Goal: Task Accomplishment & Management: Manage account settings

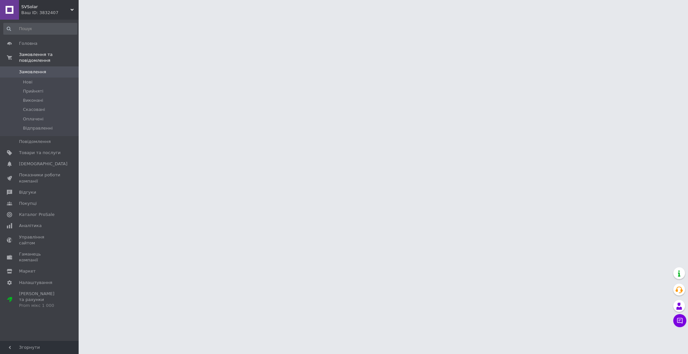
drag, startPoint x: 27, startPoint y: 151, endPoint x: 87, endPoint y: 117, distance: 68.9
click at [27, 151] on span "Товари та послуги" at bounding box center [40, 153] width 42 height 6
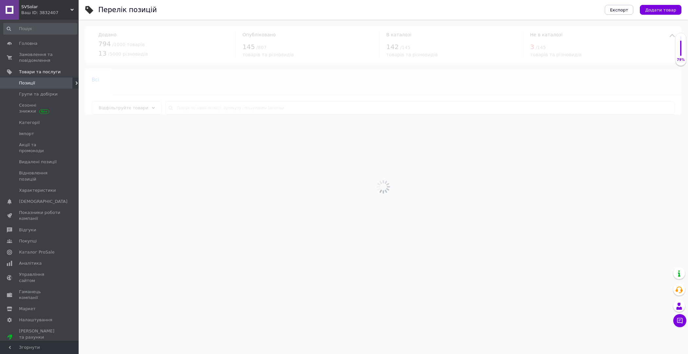
click at [191, 107] on div at bounding box center [383, 187] width 609 height 335
click at [200, 108] on div at bounding box center [383, 187] width 609 height 335
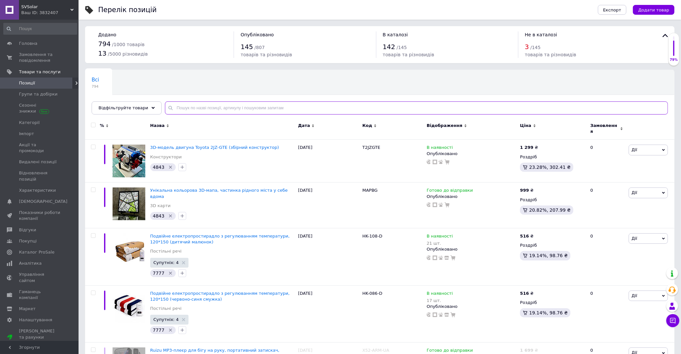
click at [207, 107] on input "text" at bounding box center [416, 107] width 503 height 13
paste input "Електропростирадло"
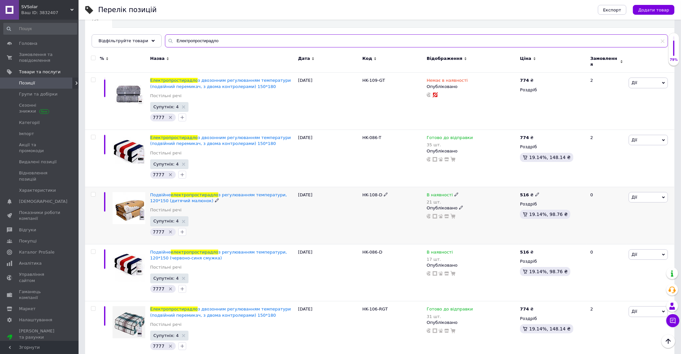
scroll to position [73, 0]
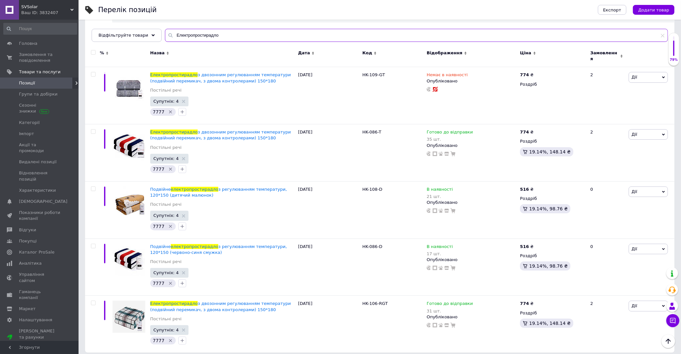
type input "Електропростирадло"
click at [35, 80] on span "Позиції" at bounding box center [40, 83] width 42 height 6
click at [185, 36] on input "Електропростирадло" at bounding box center [416, 35] width 503 height 13
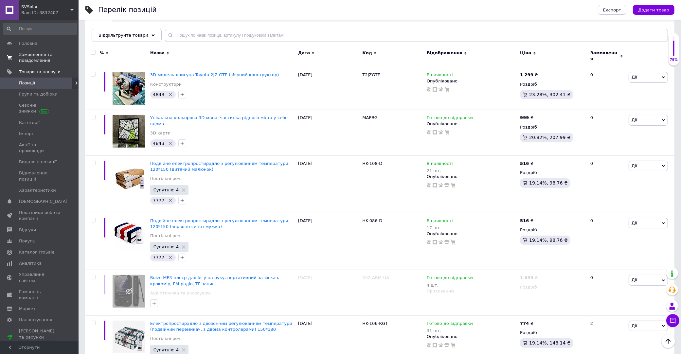
click at [31, 55] on span "Замовлення та повідомлення" at bounding box center [40, 58] width 42 height 12
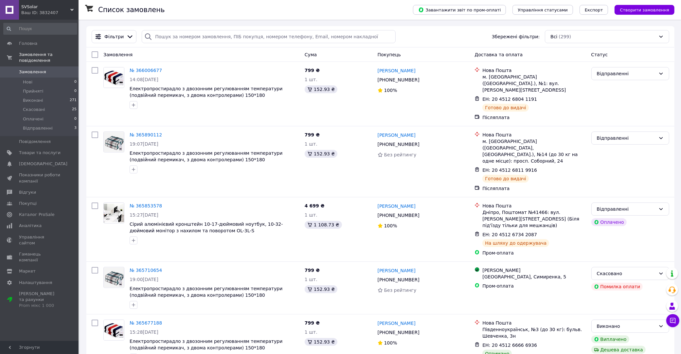
click at [39, 70] on span "Замовлення" at bounding box center [32, 72] width 27 height 6
click at [52, 68] on link "Замовлення 0" at bounding box center [40, 71] width 81 height 11
click at [27, 280] on span "Налаштування" at bounding box center [35, 283] width 33 height 6
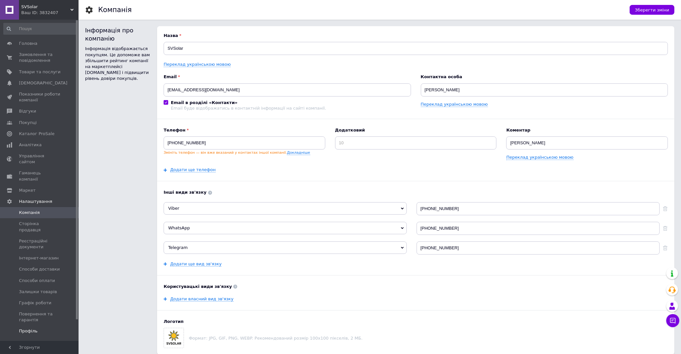
click at [38, 326] on link "Профіль" at bounding box center [40, 331] width 81 height 11
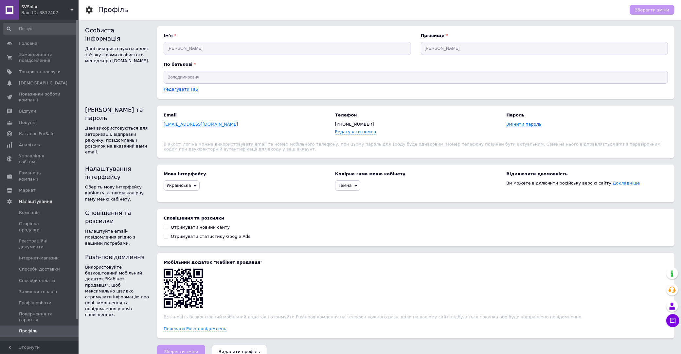
click at [37, 340] on span "Менеджери" at bounding box center [32, 343] width 27 height 6
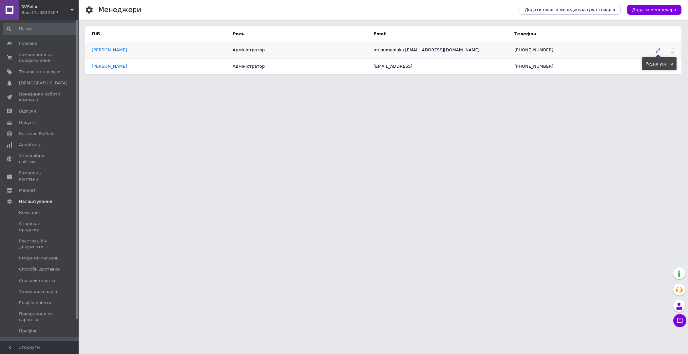
click at [657, 50] on use at bounding box center [657, 50] width 4 height 4
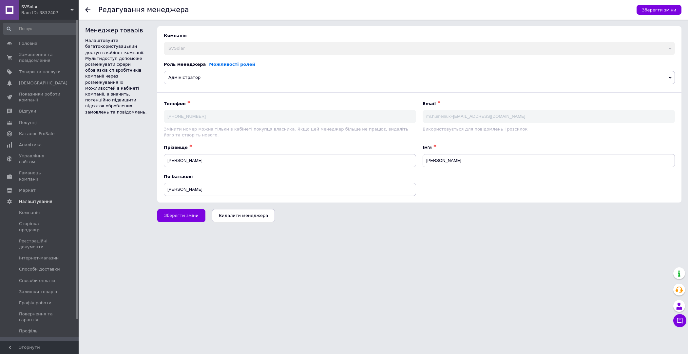
click at [235, 214] on span "Видалити менеджера" at bounding box center [243, 215] width 49 height 5
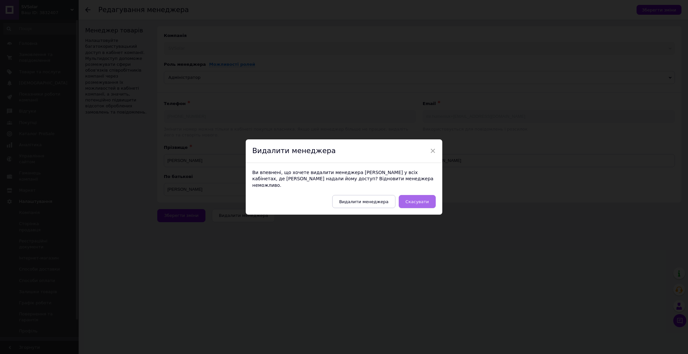
click at [421, 202] on button "Скасувати" at bounding box center [416, 201] width 37 height 13
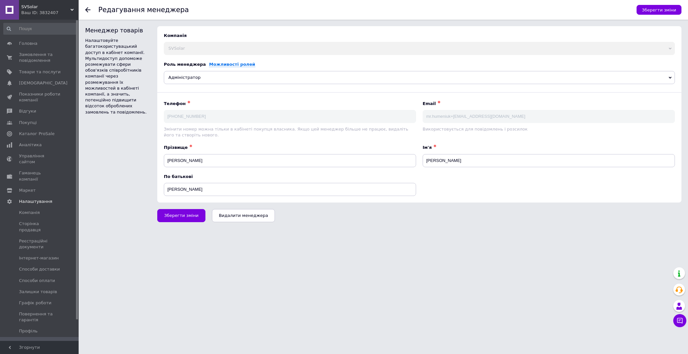
click at [232, 218] on button "Видалити менеджера" at bounding box center [243, 215] width 63 height 13
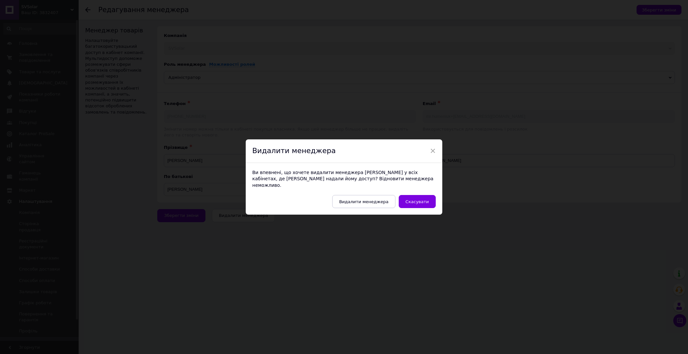
click at [432, 155] on span "×" at bounding box center [433, 150] width 6 height 11
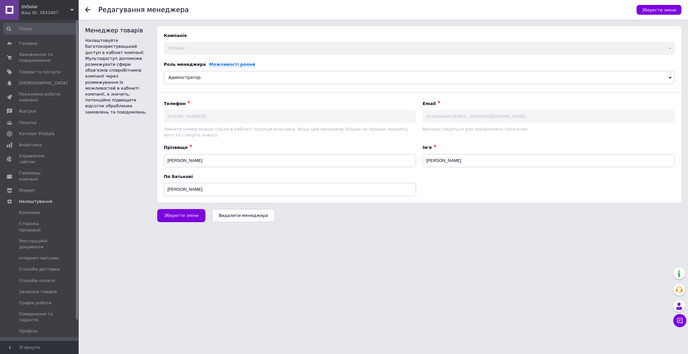
click at [88, 10] on icon at bounding box center [87, 9] width 5 height 5
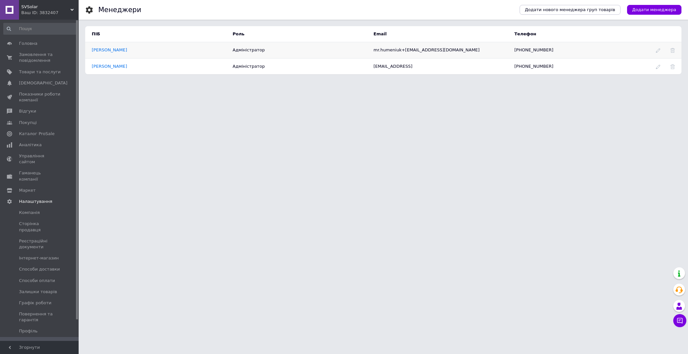
click at [674, 49] on td at bounding box center [664, 50] width 33 height 16
click at [669, 50] on td at bounding box center [664, 50] width 33 height 16
click at [672, 50] on icon at bounding box center [672, 50] width 5 height 5
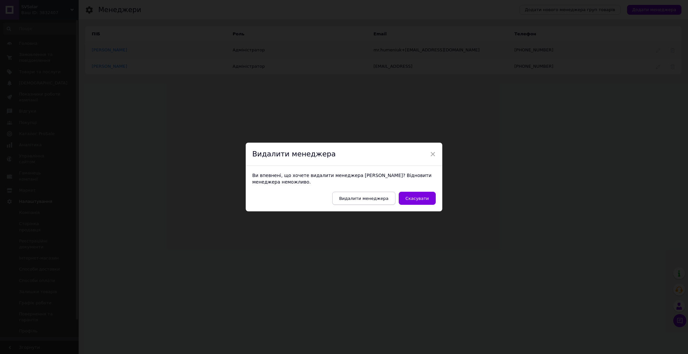
click at [389, 193] on button "Видалити менеджера" at bounding box center [363, 198] width 63 height 13
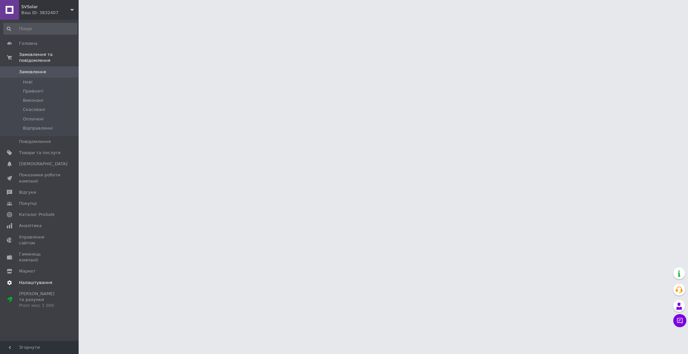
click at [39, 280] on span "Налаштування" at bounding box center [35, 283] width 33 height 6
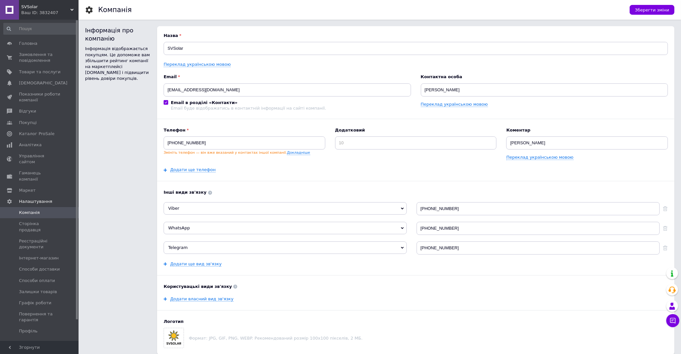
click at [44, 337] on link "Менеджери" at bounding box center [40, 342] width 81 height 11
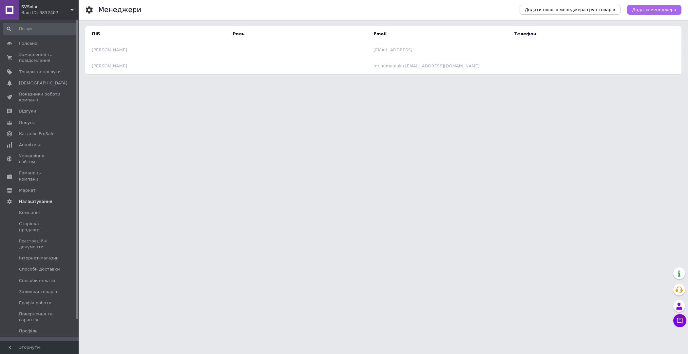
click at [648, 10] on span "Додати менеджера" at bounding box center [654, 10] width 44 height 6
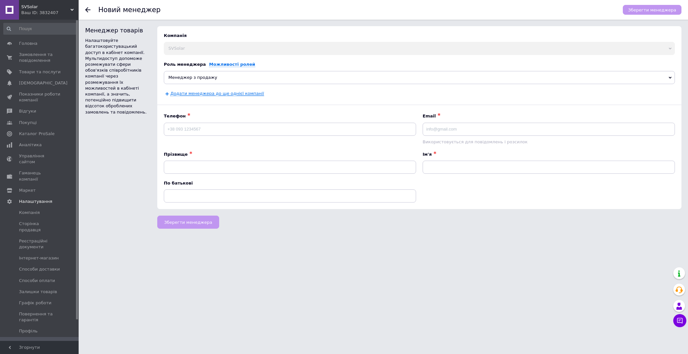
click at [236, 92] on link "Додати менеджера до ще однієї компанії" at bounding box center [217, 93] width 94 height 5
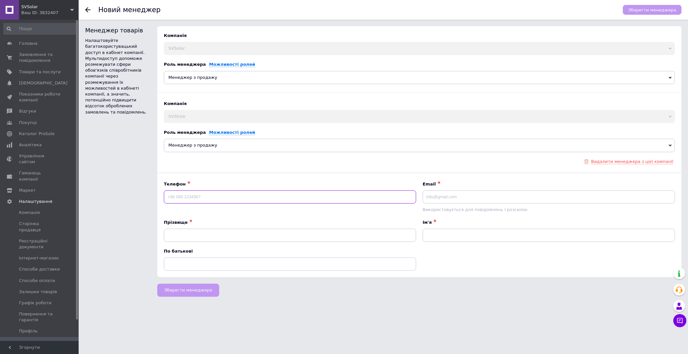
click at [203, 197] on input at bounding box center [290, 197] width 252 height 13
type input "[PHONE_NUMBER]"
type input "Mr.humeniuk@icloud.com"
type input "[PERSON_NAME]"
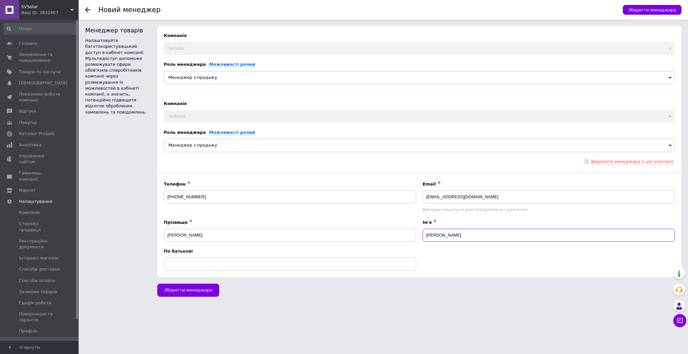
type input "[PERSON_NAME]"
drag, startPoint x: 333, startPoint y: 303, endPoint x: 312, endPoint y: 302, distance: 21.3
click at [333, 303] on html "SVSolar Ваш ID: 3832407 Сайт SVSolar Кабінет покупця Перевірити стан системи Ст…" at bounding box center [344, 151] width 688 height 303
click at [238, 146] on span "Менеджер з продажу" at bounding box center [419, 145] width 511 height 13
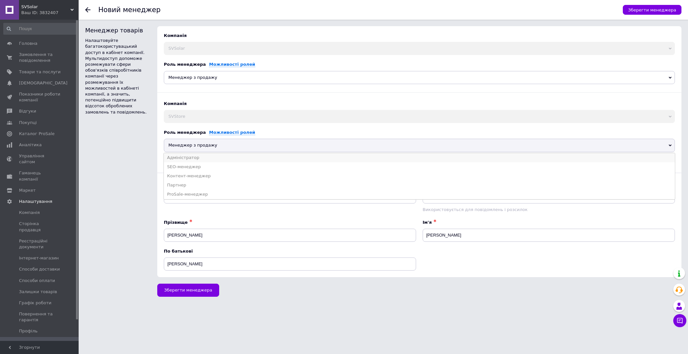
click at [221, 157] on li "Адміністратор" at bounding box center [419, 157] width 511 height 9
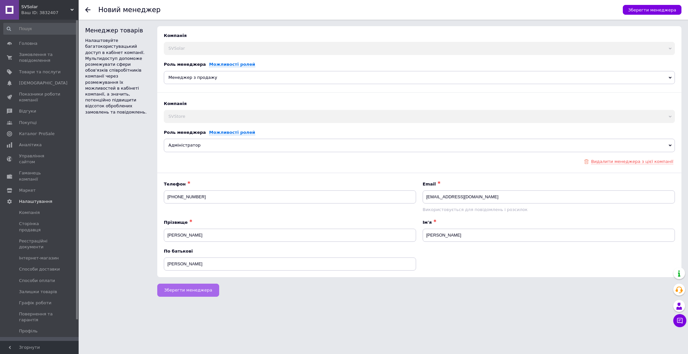
click at [189, 290] on span "Зберегти менеджера" at bounding box center [188, 290] width 48 height 5
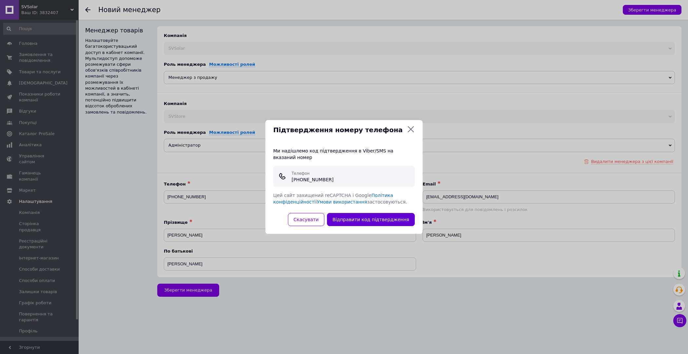
click at [362, 223] on button "Відправити код підтвердження" at bounding box center [371, 219] width 88 height 13
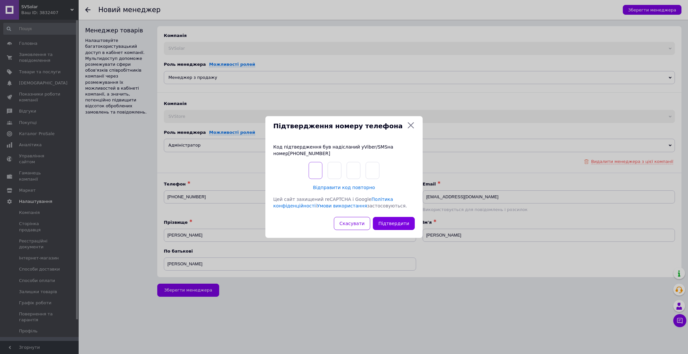
click at [317, 173] on input "text" at bounding box center [315, 170] width 14 height 17
type input "9"
type input "3"
type input "4"
type input "0"
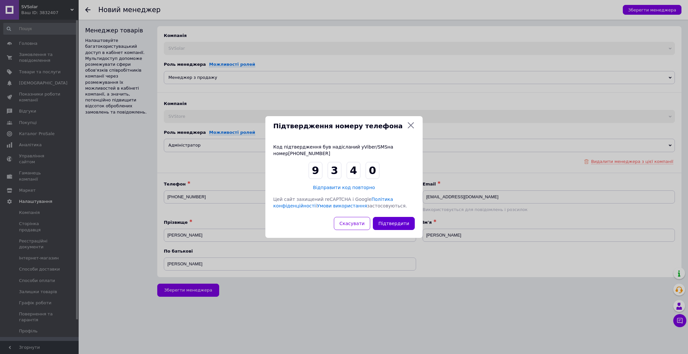
click at [388, 221] on button "Підтвердити" at bounding box center [394, 223] width 42 height 13
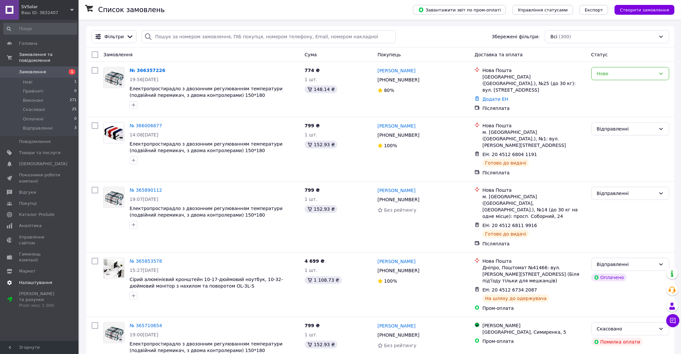
click at [35, 280] on span "Налаштування" at bounding box center [35, 283] width 33 height 6
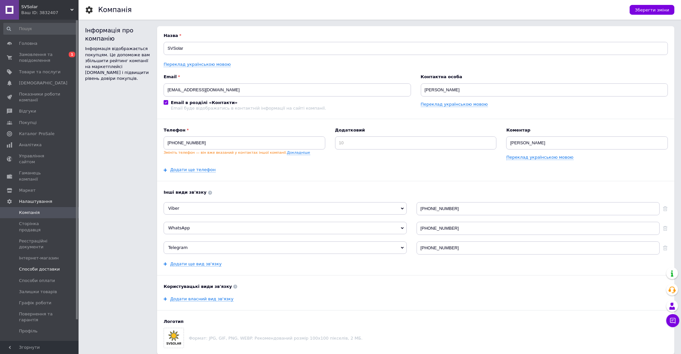
click at [42, 266] on span "Способи доставки" at bounding box center [39, 269] width 41 height 6
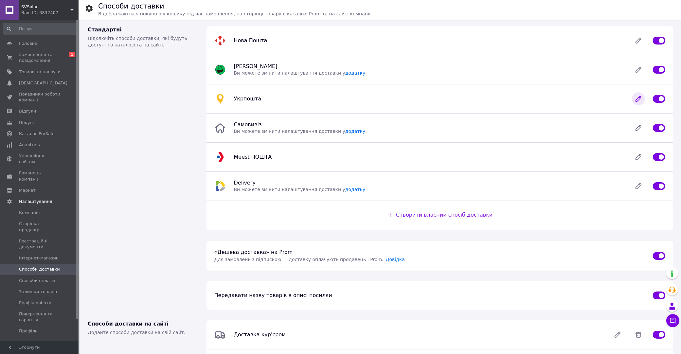
click at [639, 98] on icon at bounding box center [638, 98] width 5 height 5
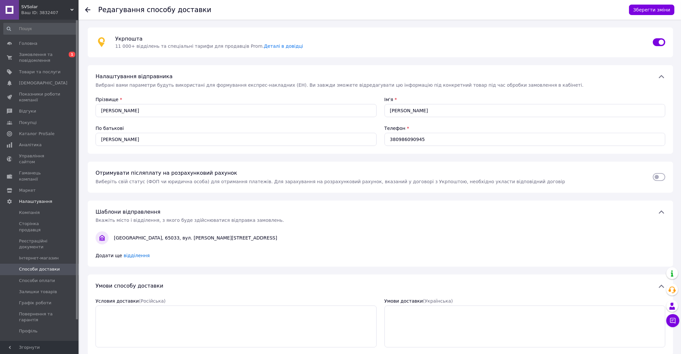
click at [216, 122] on div "По батькові Олександрович" at bounding box center [236, 135] width 289 height 29
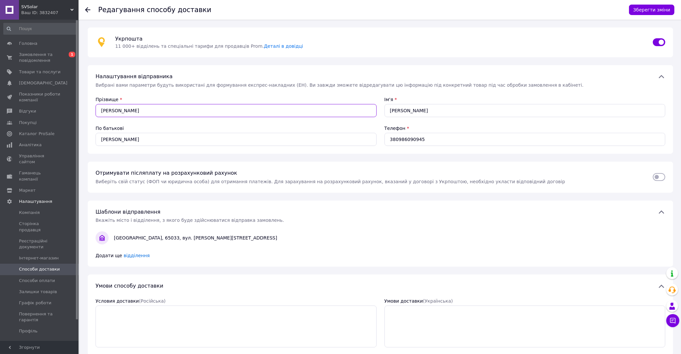
click at [208, 115] on input "[PERSON_NAME]" at bounding box center [236, 110] width 281 height 13
paste input "іосе"
type input "Кіосе"
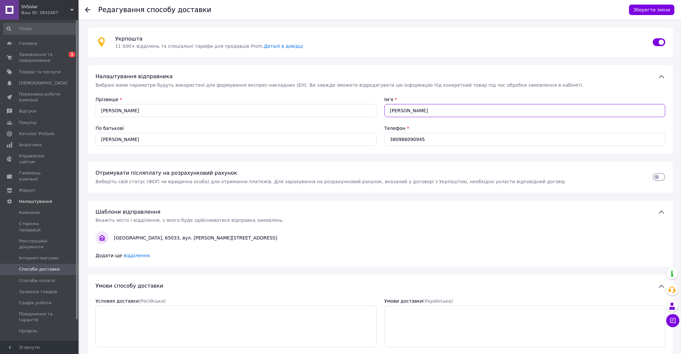
click at [412, 114] on input "Сергій" at bounding box center [525, 110] width 281 height 13
paste input "олодимирівна"
type input "Володимирівна"
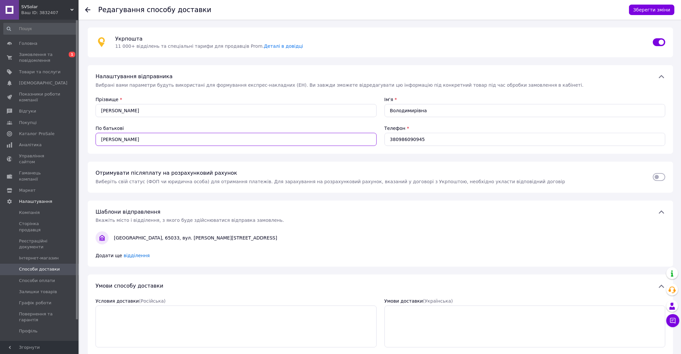
click at [297, 139] on input "Олександрович" at bounding box center [236, 139] width 281 height 13
paste input "олодимирівна"
type input "Володимирівна"
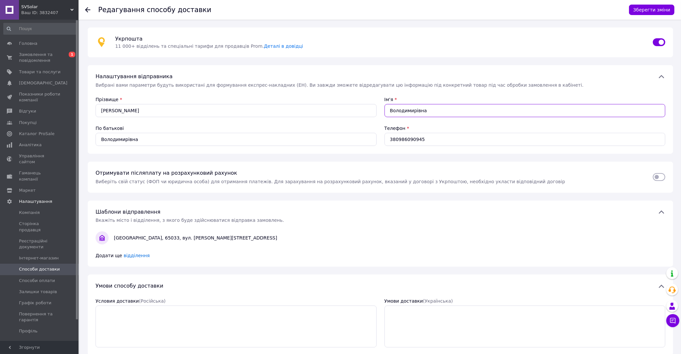
click at [414, 110] on input "Володимирівна" at bounding box center [525, 110] width 281 height 13
click at [413, 109] on input "Володимирівна" at bounding box center [525, 110] width 281 height 13
paste input "етя"
type input "Тетяна"
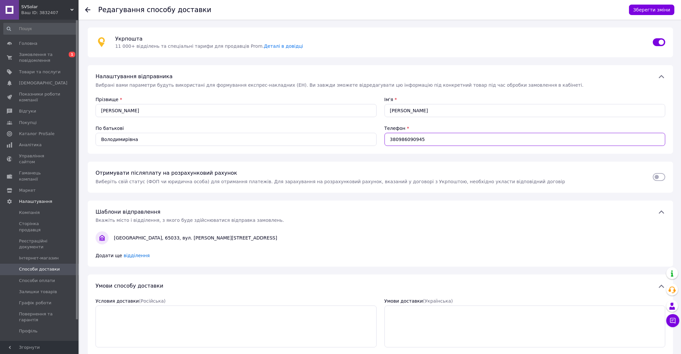
click at [404, 138] on input "380986090945" at bounding box center [525, 139] width 281 height 13
paste input "637811902"
type input "380637811902"
click at [643, 10] on button "Зберегти зміни" at bounding box center [652, 10] width 46 height 10
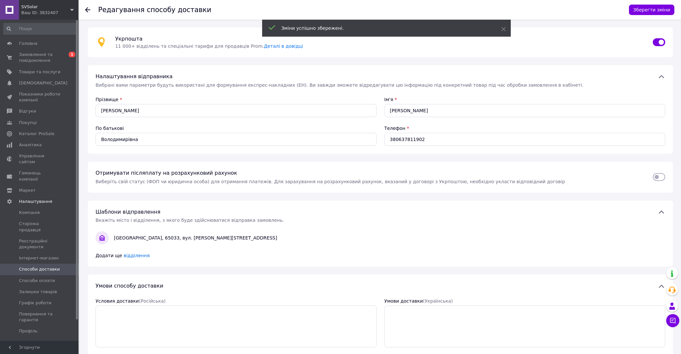
drag, startPoint x: 86, startPoint y: 10, endPoint x: 90, endPoint y: 7, distance: 4.9
click at [86, 10] on use at bounding box center [87, 9] width 5 height 5
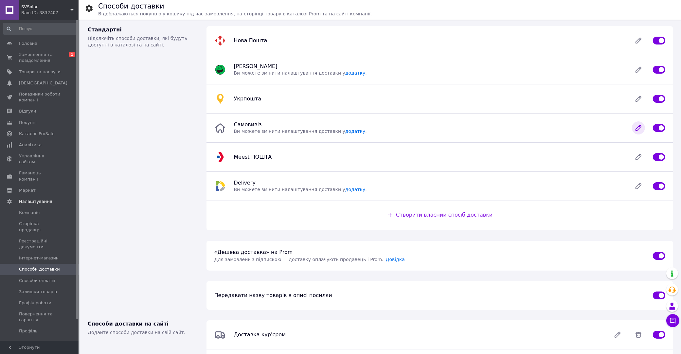
click at [634, 128] on icon at bounding box center [638, 127] width 13 height 13
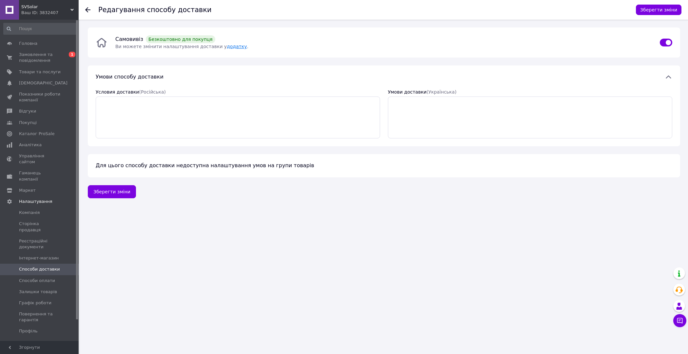
click at [227, 46] on link "додатку" at bounding box center [237, 46] width 20 height 5
click at [227, 47] on link "додатку" at bounding box center [237, 46] width 20 height 5
click at [88, 6] on div at bounding box center [91, 10] width 13 height 20
click at [88, 8] on icon at bounding box center [87, 9] width 5 height 5
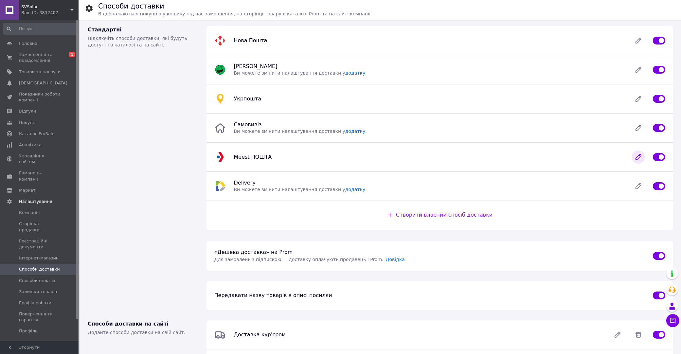
click at [638, 156] on icon at bounding box center [638, 157] width 5 height 5
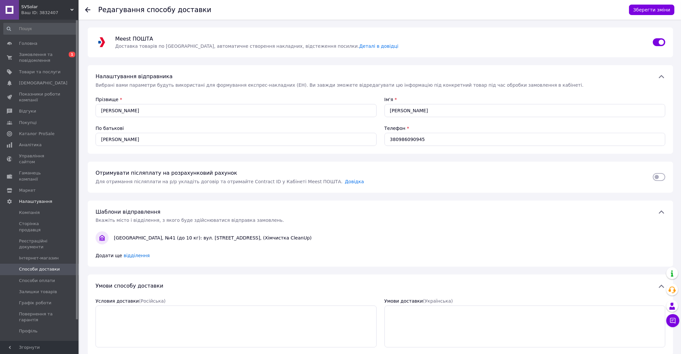
click at [87, 11] on use at bounding box center [87, 9] width 5 height 5
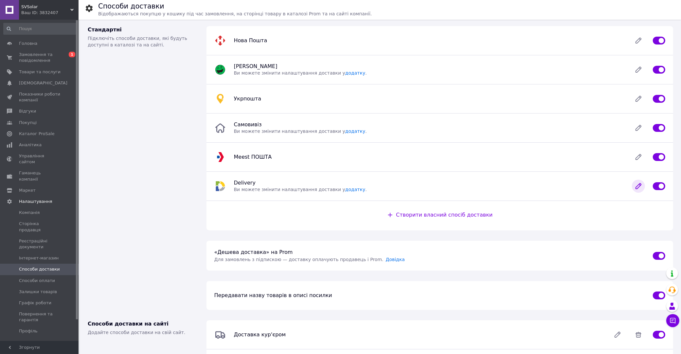
click at [637, 185] on icon at bounding box center [638, 186] width 13 height 13
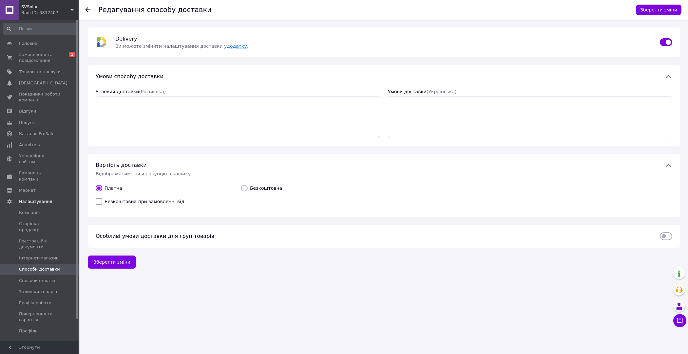
click at [227, 48] on link "додатку" at bounding box center [237, 46] width 20 height 5
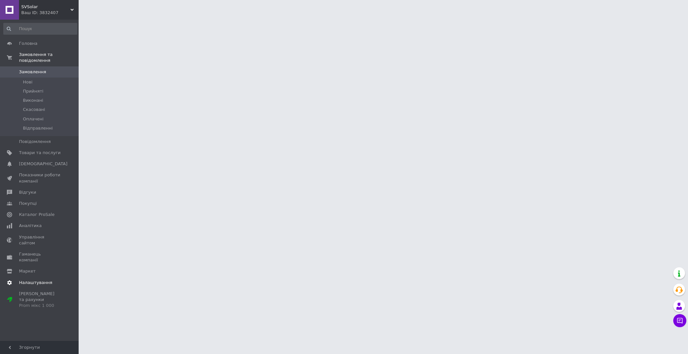
click at [40, 280] on span "Налаштування" at bounding box center [35, 283] width 33 height 6
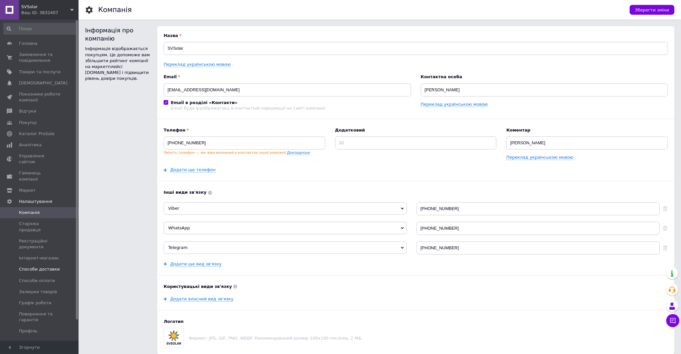
click at [49, 266] on span "Способи доставки" at bounding box center [39, 269] width 41 height 6
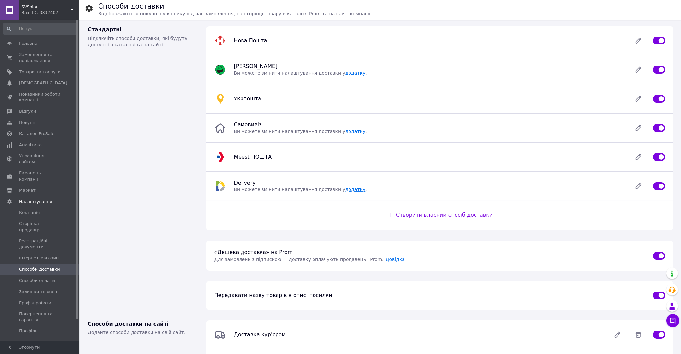
click at [346, 191] on link "додатку" at bounding box center [355, 189] width 20 height 5
click at [345, 189] on link "додатку" at bounding box center [355, 189] width 20 height 5
click at [43, 278] on span "Способи оплати" at bounding box center [37, 281] width 36 height 6
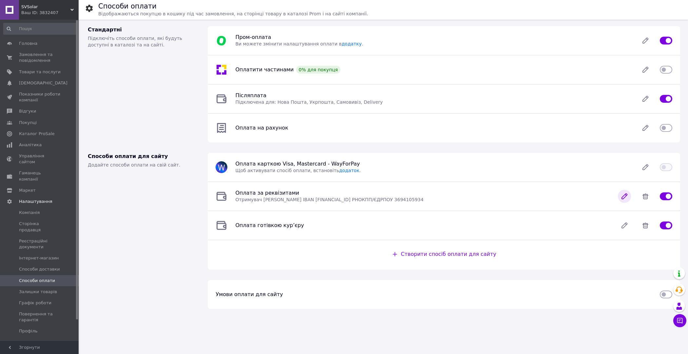
click at [625, 194] on icon at bounding box center [623, 196] width 5 height 5
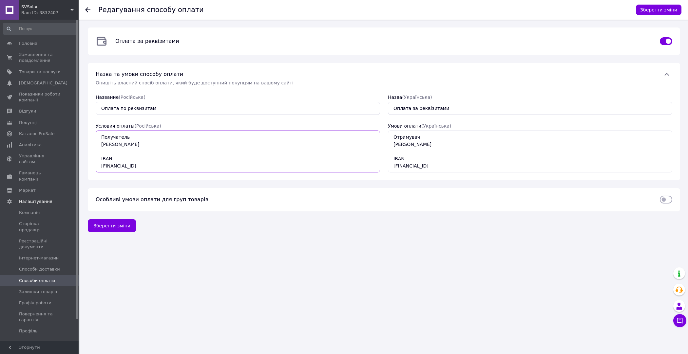
click at [278, 153] on textarea "Получатель [PERSON_NAME] IBAN [FINANCIAL_ID] РНОКПП/ЕГРПОУ 3694105934" at bounding box center [238, 152] width 284 height 42
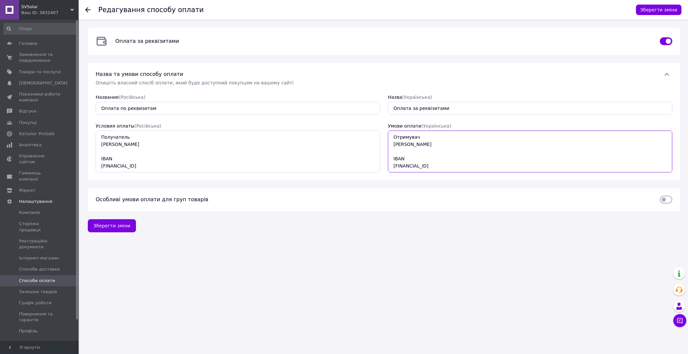
click at [456, 147] on textarea "Отримувач [PERSON_NAME] IBAN [FINANCIAL_ID] РНОКПП/ЄДРПОУ 3694105934" at bounding box center [530, 152] width 284 height 42
click at [85, 8] on icon at bounding box center [87, 9] width 5 height 5
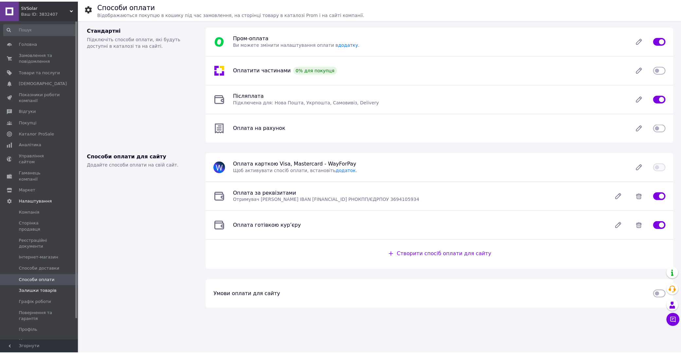
scroll to position [23, 0]
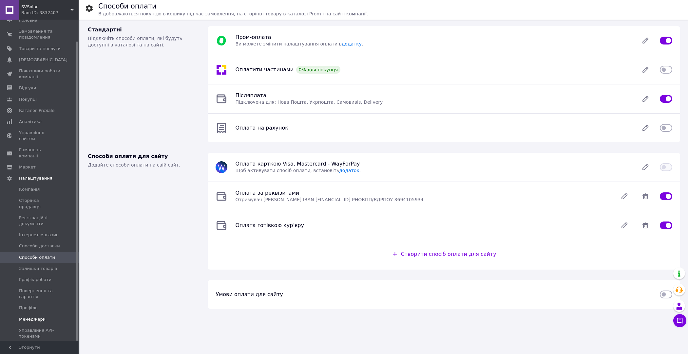
click at [37, 317] on span "Менеджери" at bounding box center [32, 320] width 27 height 6
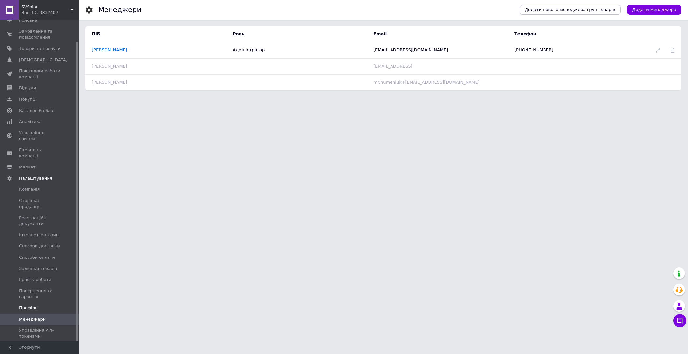
click at [37, 305] on span "Профіль" at bounding box center [40, 308] width 42 height 6
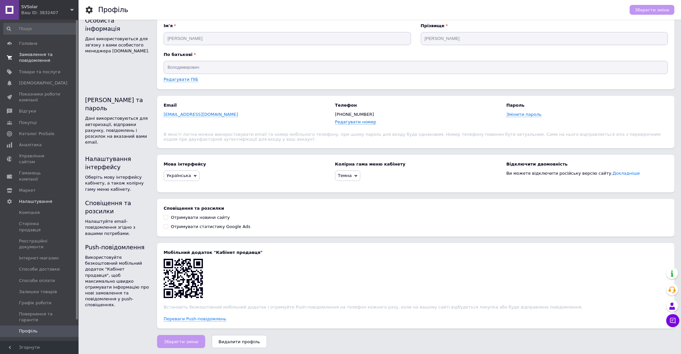
click at [40, 58] on span "Замовлення та повідомлення" at bounding box center [40, 58] width 42 height 12
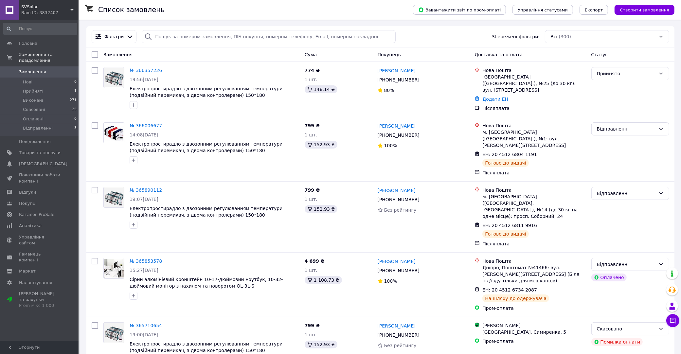
click at [148, 70] on link "№ 366357226" at bounding box center [146, 70] width 32 height 5
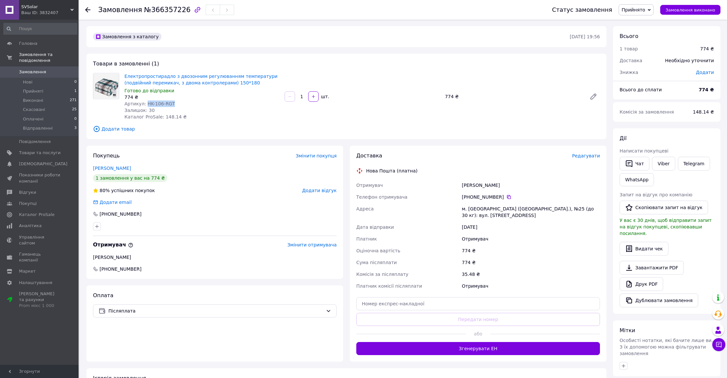
drag, startPoint x: 150, startPoint y: 105, endPoint x: 188, endPoint y: 105, distance: 38.6
click at [186, 104] on div "Артикул: HK-106-RGT" at bounding box center [201, 104] width 155 height 7
copy span "HK-106-RGT"
click at [584, 154] on span "Редагувати" at bounding box center [586, 155] width 28 height 5
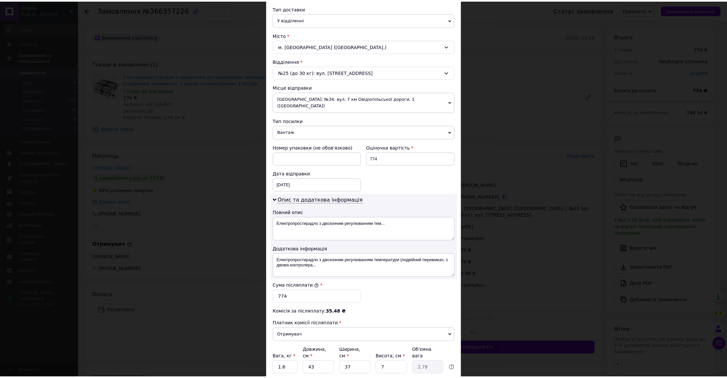
scroll to position [198, 0]
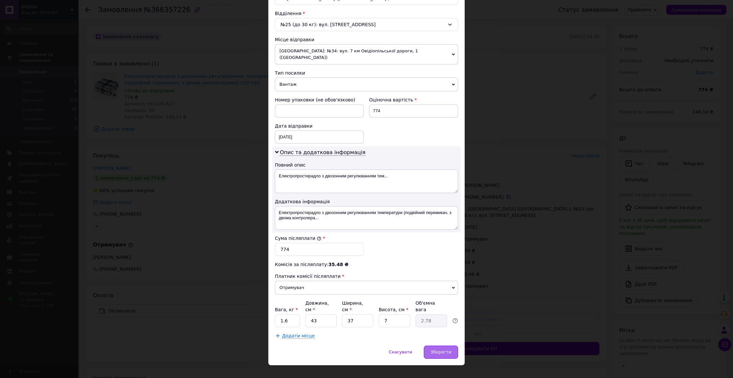
click at [450, 346] on div "Зберегти" at bounding box center [441, 352] width 34 height 13
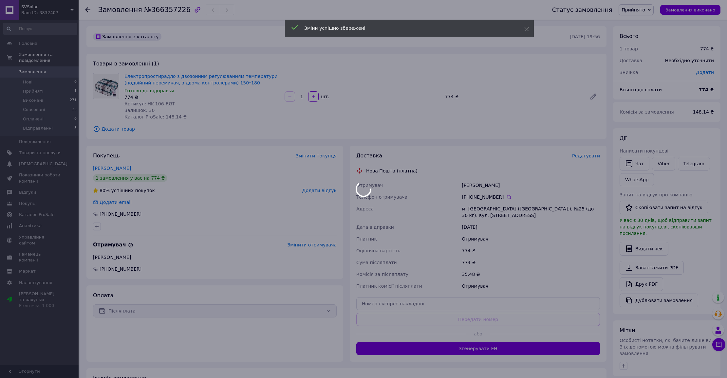
click at [480, 342] on div at bounding box center [363, 189] width 727 height 378
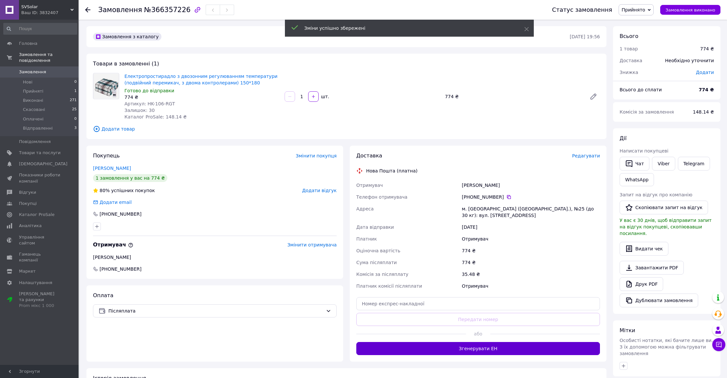
click at [493, 342] on button "Згенерувати ЕН" at bounding box center [478, 348] width 244 height 13
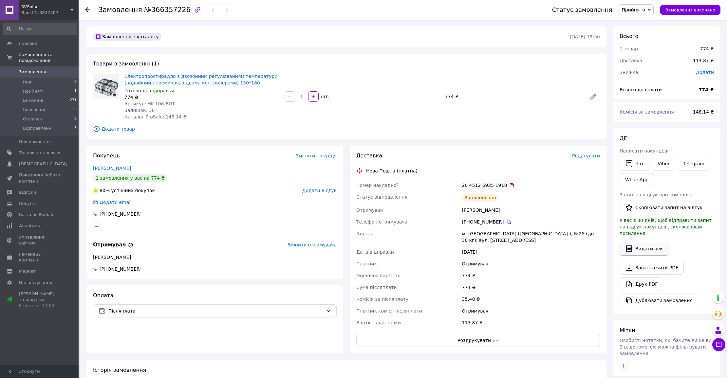
click at [642, 242] on button "Видати чек" at bounding box center [643, 249] width 49 height 14
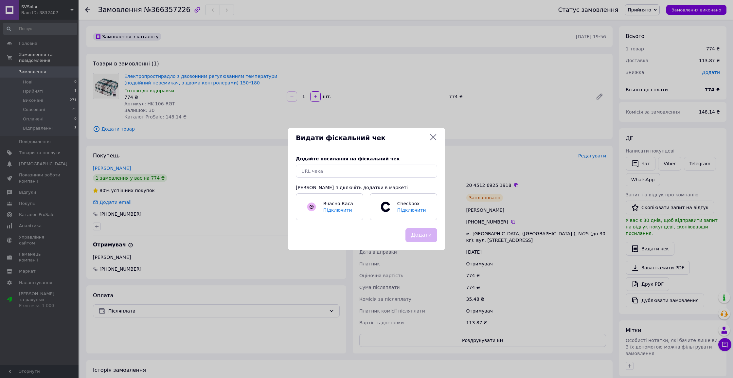
click at [429, 134] on div "Видати фіскальний чек" at bounding box center [366, 137] width 141 height 9
click at [431, 136] on icon at bounding box center [434, 137] width 8 height 8
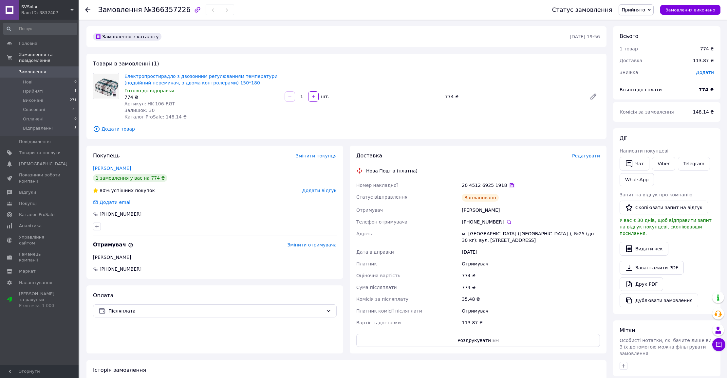
click at [510, 184] on icon at bounding box center [512, 185] width 4 height 4
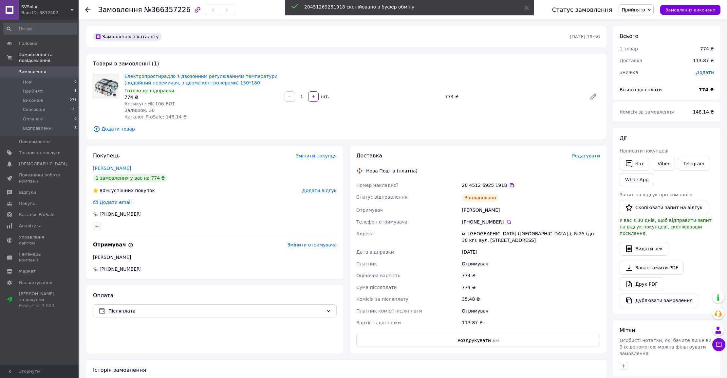
click at [510, 184] on icon at bounding box center [512, 185] width 4 height 4
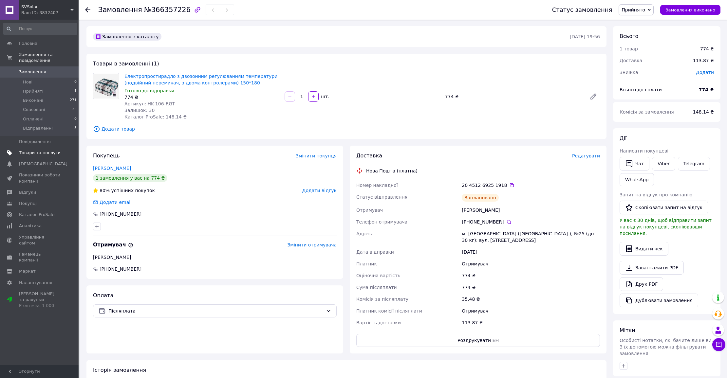
click at [49, 155] on span "Товари та послуги" at bounding box center [40, 153] width 42 height 6
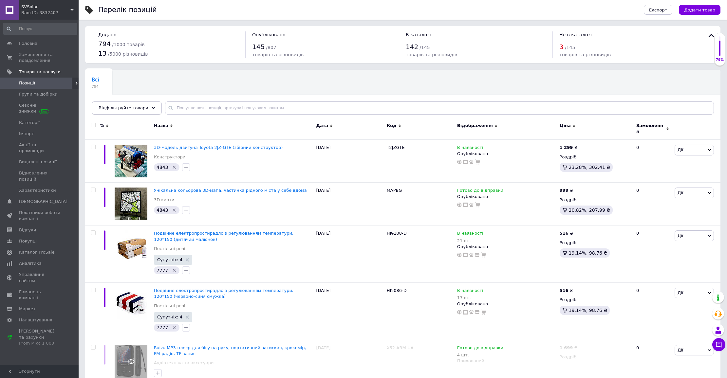
click at [133, 112] on div "Відфільтруйте товари" at bounding box center [127, 107] width 70 height 13
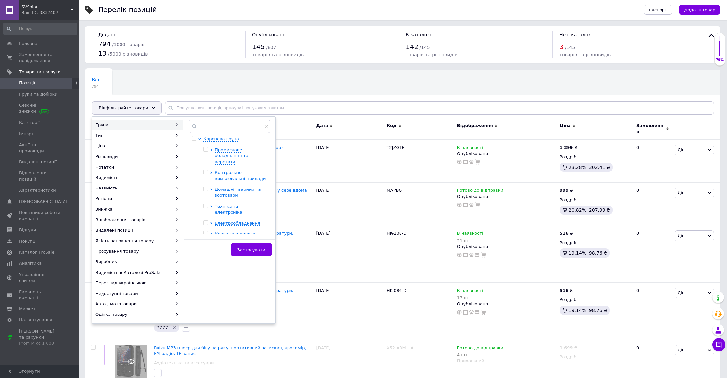
click at [230, 204] on span "Техніка та електроніка" at bounding box center [229, 209] width 28 height 11
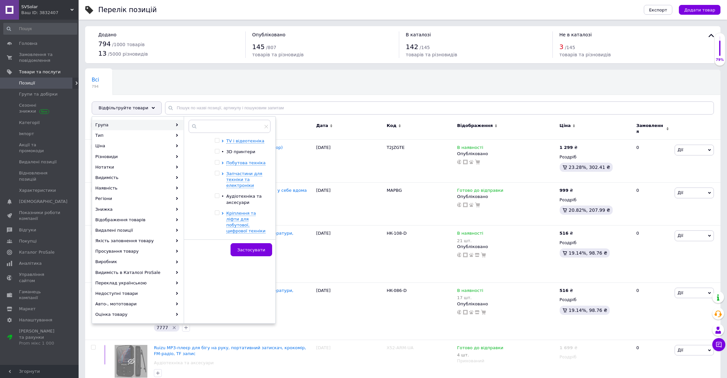
scroll to position [102, 0]
click at [218, 207] on input "checkbox" at bounding box center [217, 209] width 4 height 4
checkbox input "true"
click at [251, 249] on span "Застосувати" at bounding box center [251, 250] width 28 height 5
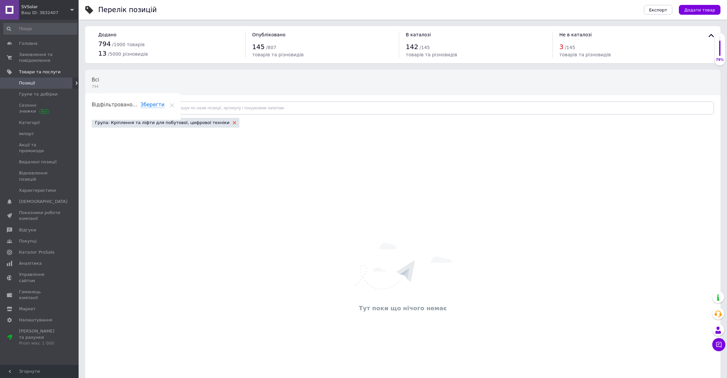
click at [233, 121] on icon at bounding box center [234, 122] width 3 height 3
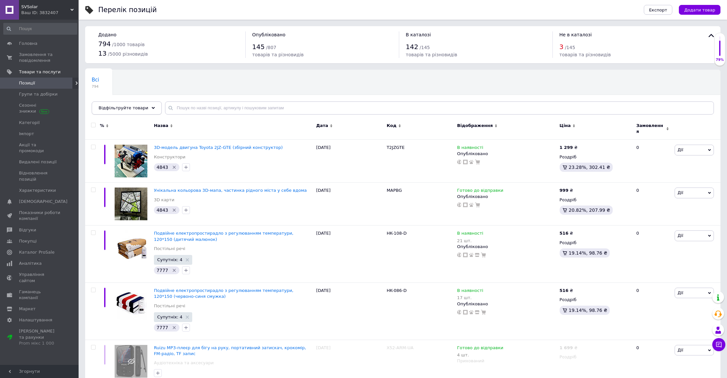
click at [139, 110] on span "Відфільтруйте товари" at bounding box center [124, 107] width 50 height 5
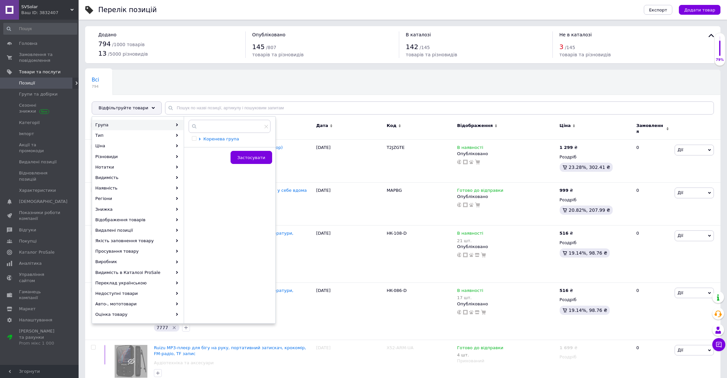
click at [232, 138] on span "Коренева група" at bounding box center [221, 139] width 36 height 5
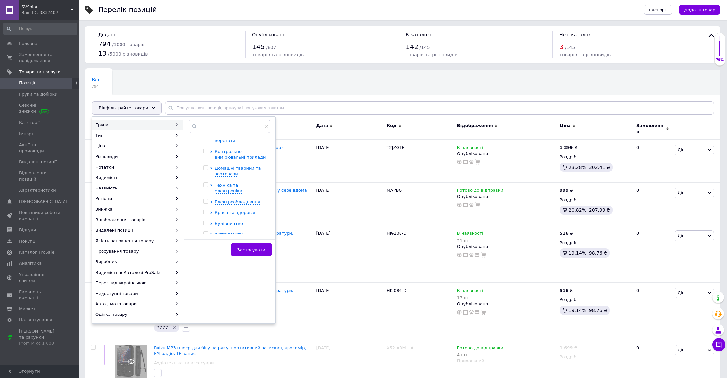
scroll to position [38, 0]
click at [226, 167] on span "Техніка та електроніка" at bounding box center [229, 171] width 28 height 11
click at [236, 148] on div "Кріплення та ліфти для побутової, цифрової техніки" at bounding box center [246, 156] width 41 height 24
click at [235, 150] on span "Кріплення та ліфти для побутової, цифрової техніки" at bounding box center [245, 155] width 39 height 23
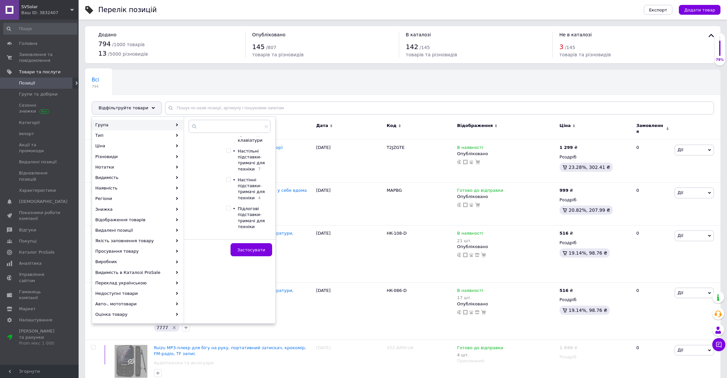
scroll to position [285, 0]
click at [229, 150] on input "checkbox" at bounding box center [228, 152] width 4 height 4
checkbox input "true"
click at [227, 179] on input "checkbox" at bounding box center [228, 181] width 4 height 4
checkbox input "true"
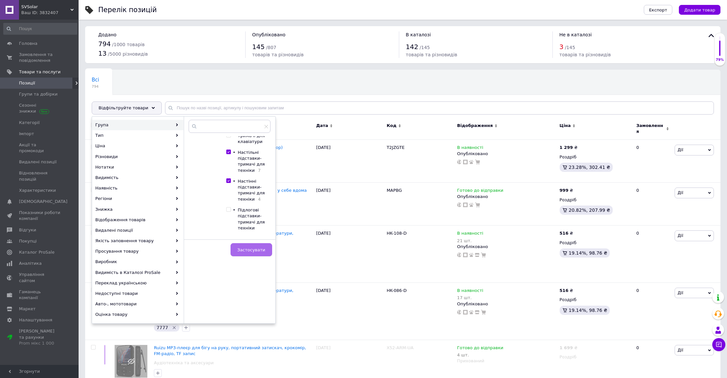
click at [245, 248] on span "Застосувати" at bounding box center [251, 250] width 28 height 5
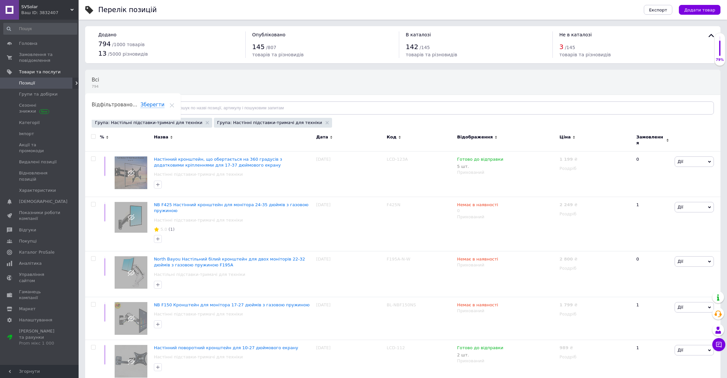
click at [138, 107] on span "Відфільтруйте товари" at bounding box center [124, 107] width 50 height 5
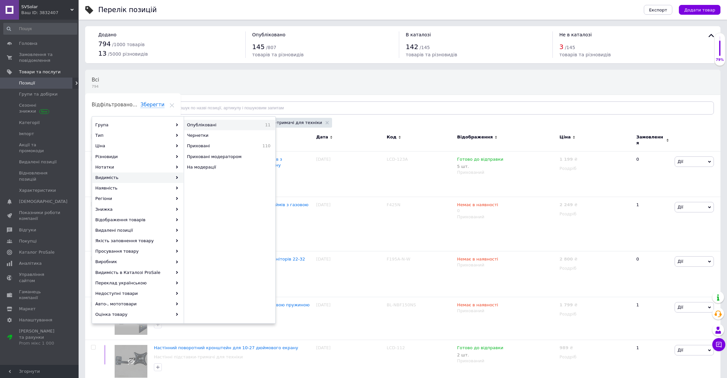
click at [221, 127] on div "Опубліковані 11" at bounding box center [229, 125] width 91 height 10
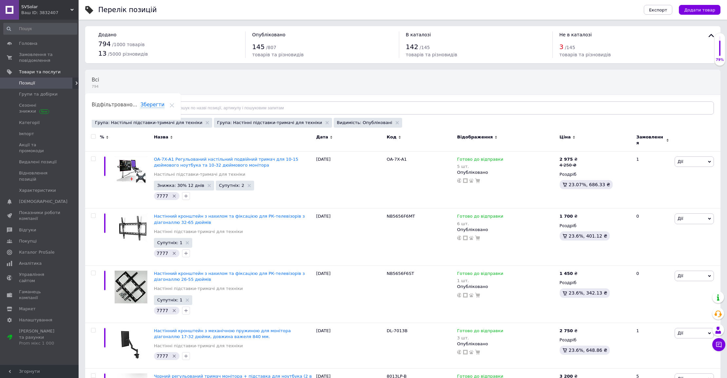
click at [393, 138] on span "Код" at bounding box center [392, 137] width 10 height 6
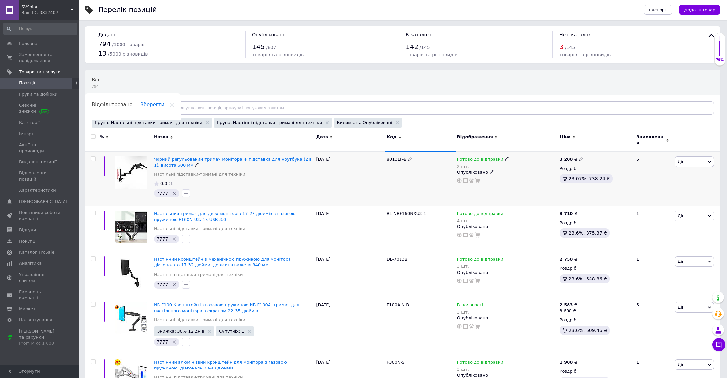
click at [393, 157] on span "8013LP-B" at bounding box center [397, 159] width 20 height 5
click at [394, 157] on span "8013LP-B" at bounding box center [397, 159] width 20 height 5
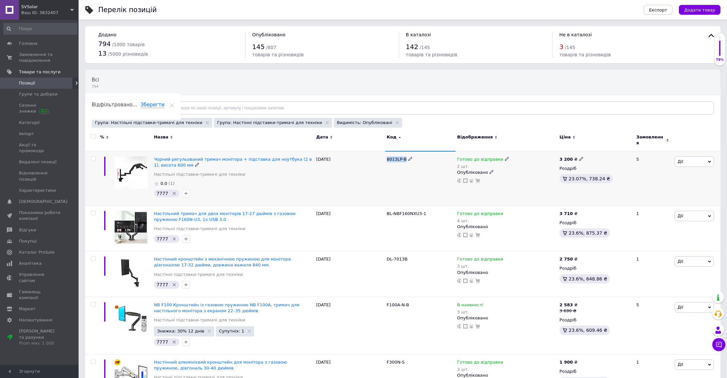
click at [393, 157] on span "8013LP-B" at bounding box center [397, 159] width 20 height 5
copy div "8013LP-B"
click at [29, 317] on span "Налаштування" at bounding box center [35, 320] width 33 height 6
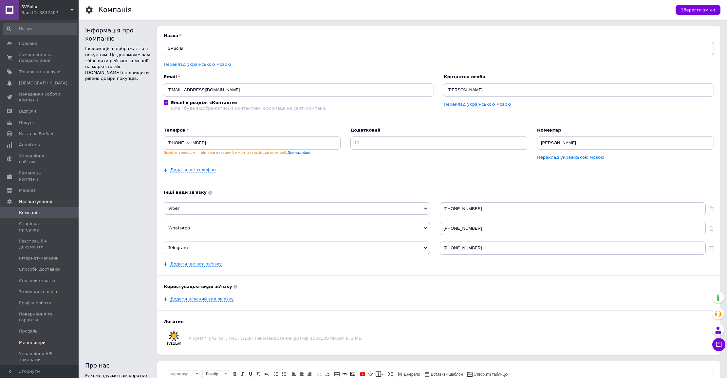
click at [35, 340] on span "Менеджери" at bounding box center [32, 343] width 27 height 6
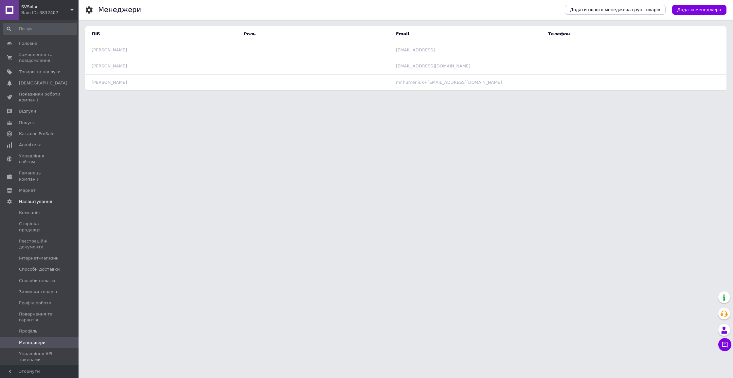
click at [687, 9] on span "Додати менеджера" at bounding box center [700, 10] width 44 height 6
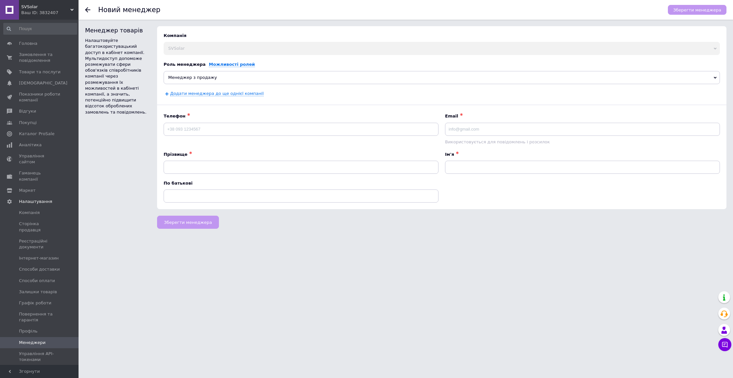
click at [238, 78] on span "Менеджер з продажу" at bounding box center [442, 77] width 557 height 13
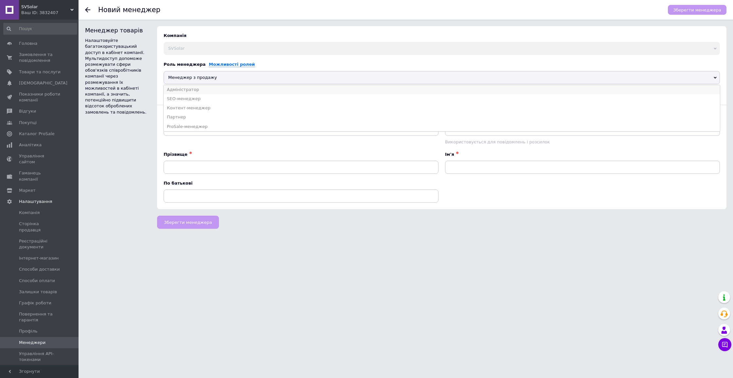
click at [224, 88] on li "Адміністратор" at bounding box center [442, 89] width 557 height 9
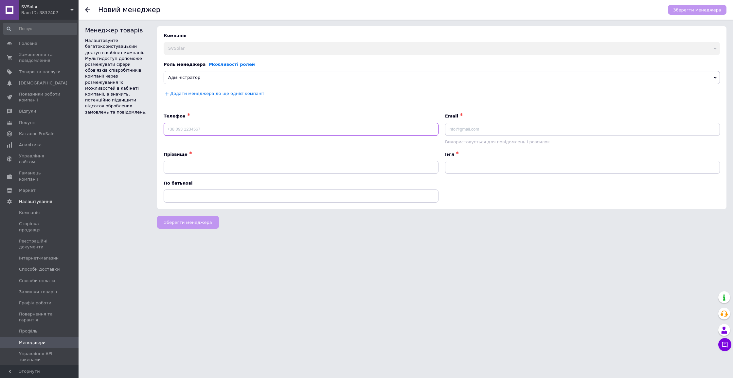
click at [209, 125] on input at bounding box center [301, 129] width 275 height 13
type input "[PHONE_NUMBER]"
click at [509, 132] on input at bounding box center [582, 129] width 275 height 13
type input "ь"
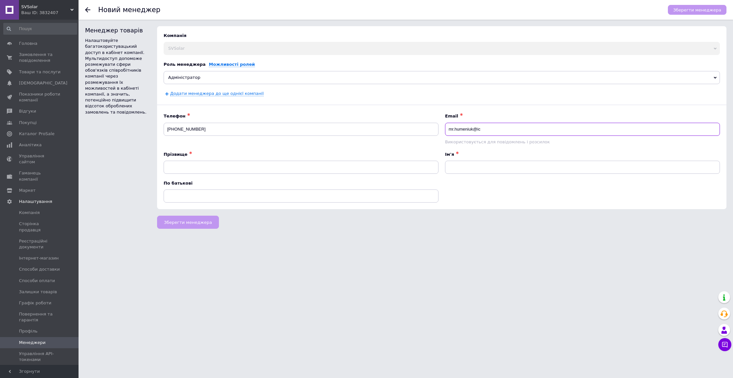
click at [496, 128] on input "mr.humeniuk@ic" at bounding box center [582, 129] width 275 height 13
paste input
type input "[EMAIL_ADDRESS][DOMAIN_NAME]"
click at [366, 162] on input at bounding box center [301, 167] width 275 height 13
type input "Г"
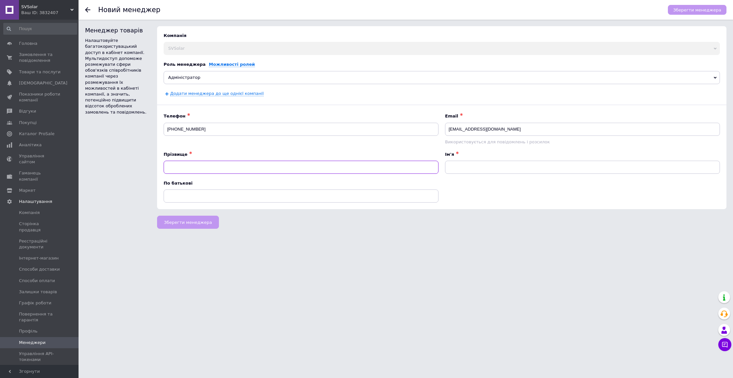
type input "U"
type input "[PERSON_NAME]"
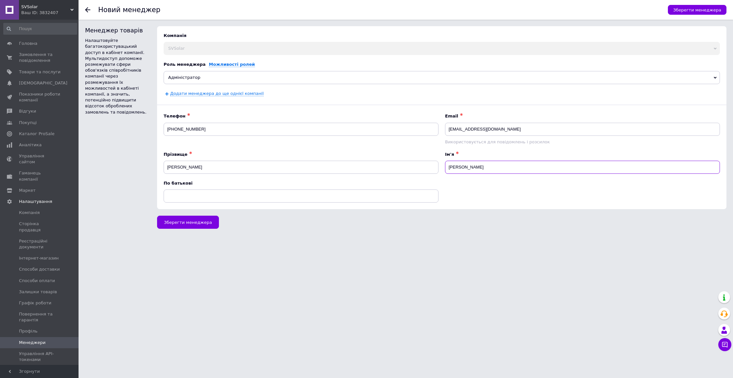
type input "[PERSON_NAME]"
click at [193, 223] on span "Зберегти менеджера" at bounding box center [188, 222] width 48 height 5
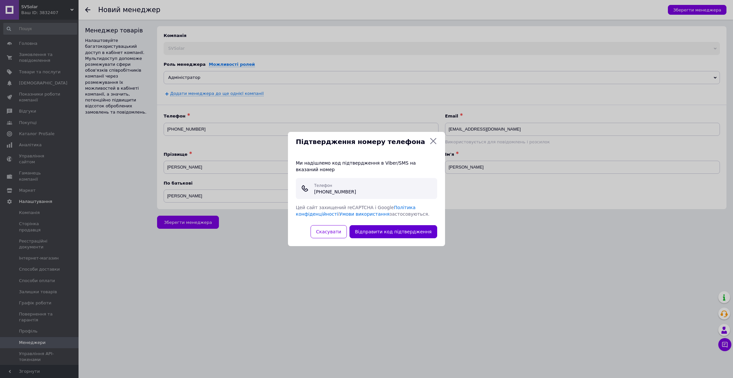
click at [408, 228] on button "Відправити код підтвердження" at bounding box center [394, 231] width 88 height 13
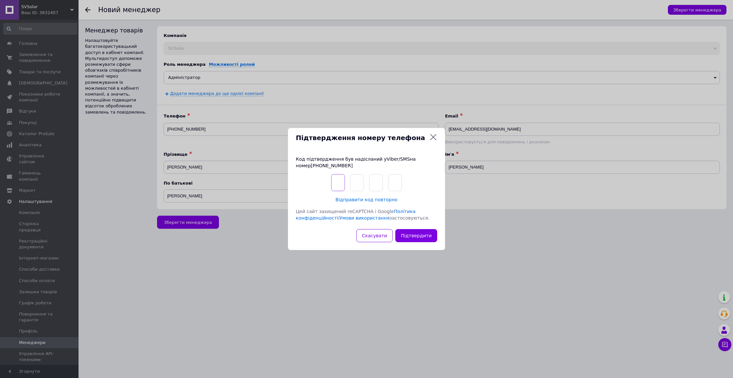
click at [337, 180] on input "text" at bounding box center [338, 182] width 14 height 17
type input "5"
type input "2"
type input "3"
type input "0"
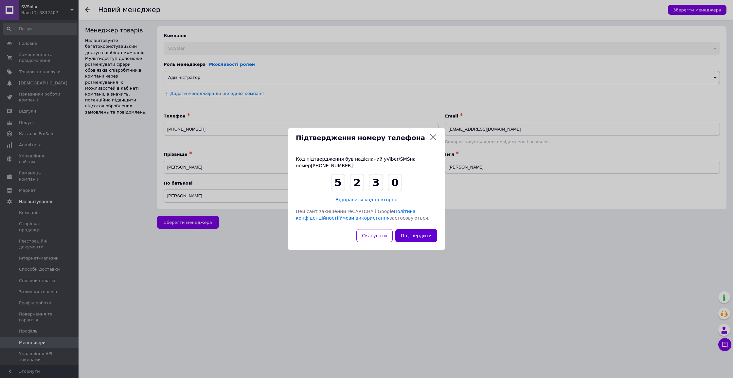
click at [407, 231] on button "Підтвердити" at bounding box center [416, 235] width 42 height 13
